Goal: Find specific page/section: Find specific page/section

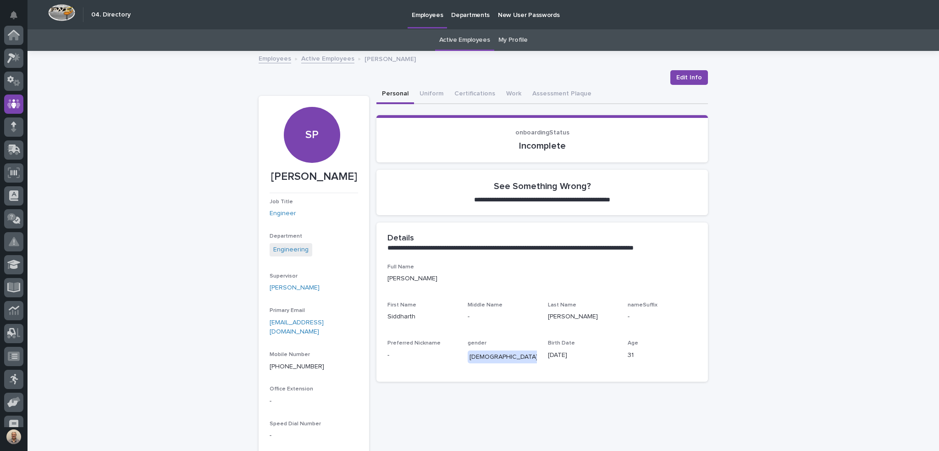
scroll to position [69, 0]
click at [477, 40] on link "Active Employees" at bounding box center [464, 40] width 51 height 22
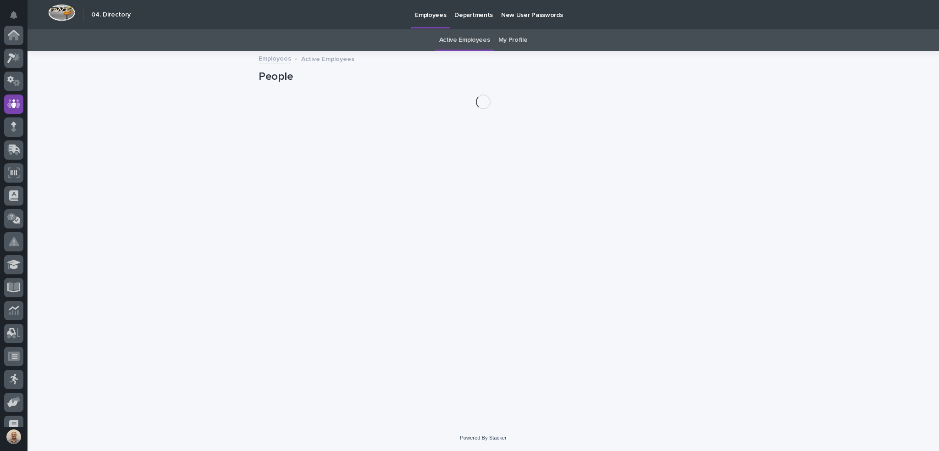
scroll to position [69, 0]
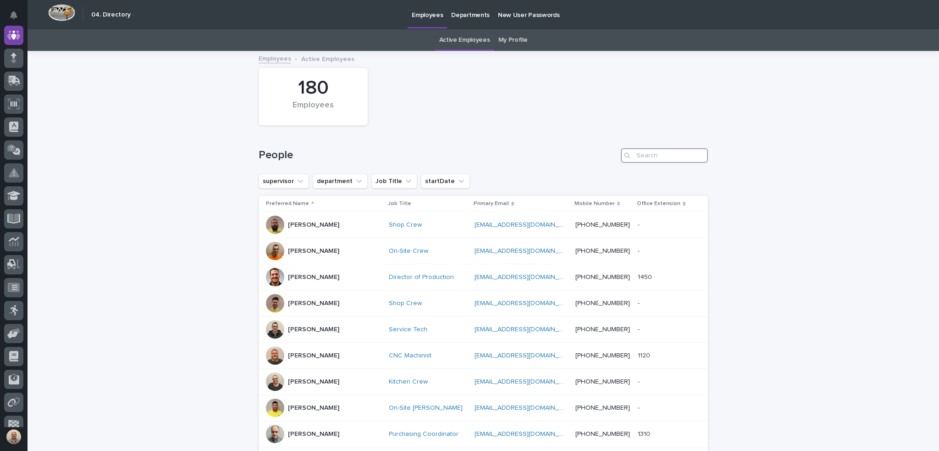
click at [654, 158] on input "Search" at bounding box center [664, 155] width 87 height 15
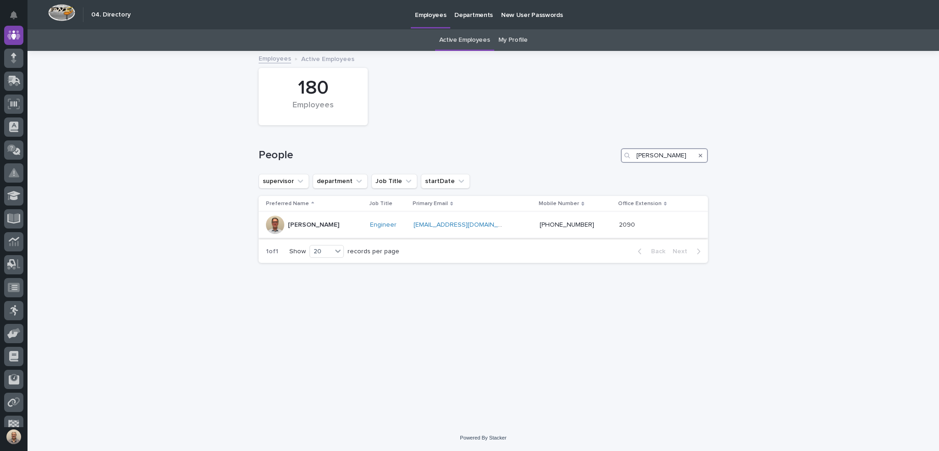
type input "[PERSON_NAME]"
click at [323, 224] on p "[PERSON_NAME]" at bounding box center [313, 225] width 51 height 8
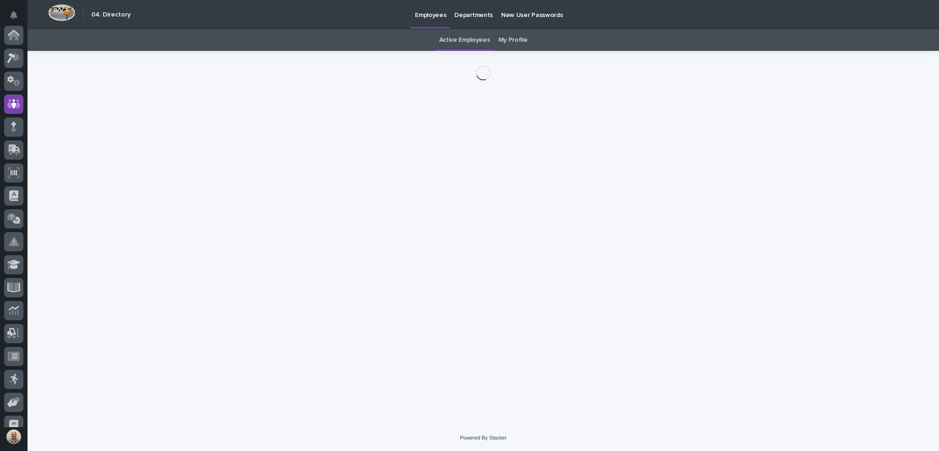
scroll to position [69, 0]
